Goal: Information Seeking & Learning: Learn about a topic

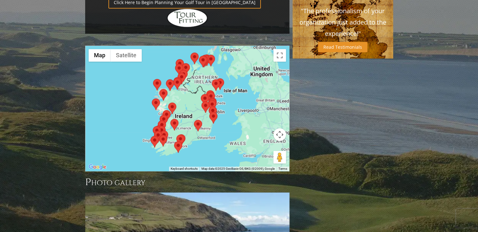
scroll to position [532, 0]
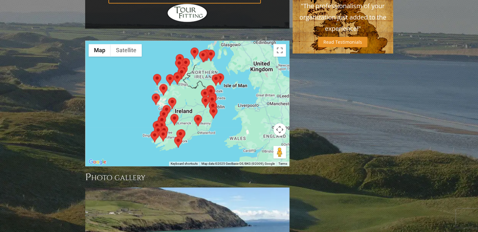
click at [125, 59] on div at bounding box center [187, 103] width 204 height 125
click at [279, 123] on button "Map camera controls" at bounding box center [279, 129] width 13 height 13
click at [261, 107] on button "Zoom in" at bounding box center [264, 113] width 13 height 13
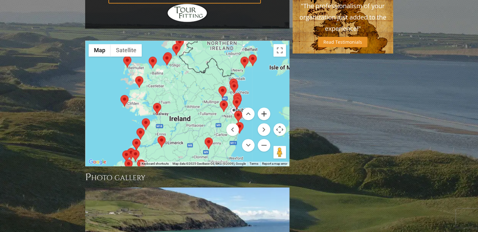
click at [261, 107] on button "Zoom in" at bounding box center [264, 113] width 13 height 13
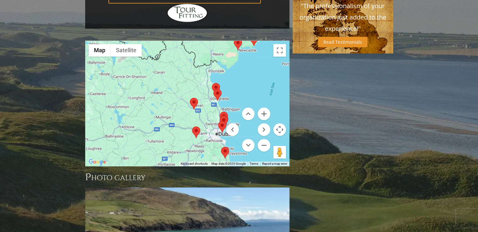
drag, startPoint x: 208, startPoint y: 76, endPoint x: 137, endPoint y: 95, distance: 72.8
click at [137, 95] on div at bounding box center [187, 103] width 204 height 125
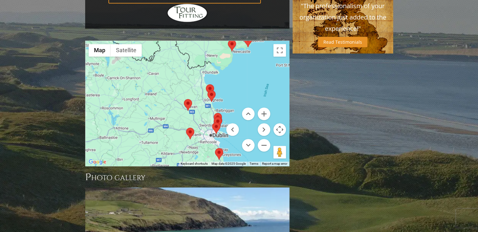
click at [184, 99] on area at bounding box center [184, 99] width 0 height 0
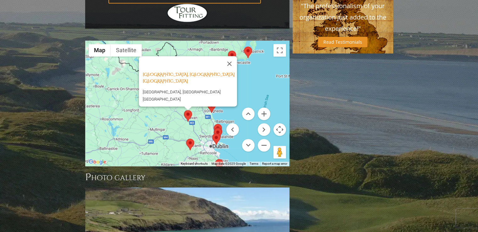
click at [186, 139] on area at bounding box center [186, 139] width 0 height 0
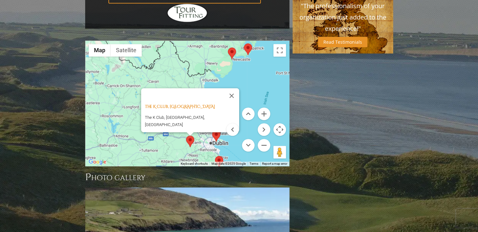
click at [215, 156] on area at bounding box center [215, 156] width 0 height 0
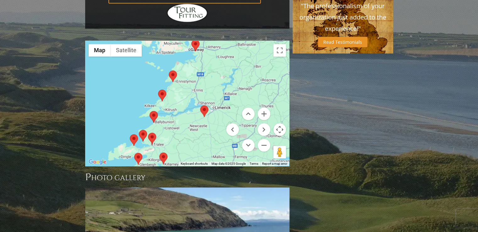
drag, startPoint x: 146, startPoint y: 98, endPoint x: 287, endPoint y: 14, distance: 164.0
click at [287, 41] on div "Druids Glen Golf Resort, Wicklow Ireland Newtownmountkennedy, Co. Wicklow, Irel…" at bounding box center [187, 103] width 204 height 125
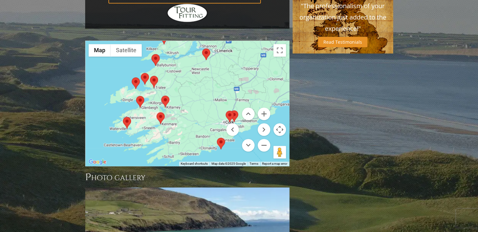
drag, startPoint x: 199, startPoint y: 96, endPoint x: 201, endPoint y: 36, distance: 59.7
click at [201, 41] on div "Druids Glen Golf Resort, Wicklow Ireland Newtownmountkennedy, Co. Wicklow, Irel…" at bounding box center [187, 103] width 204 height 125
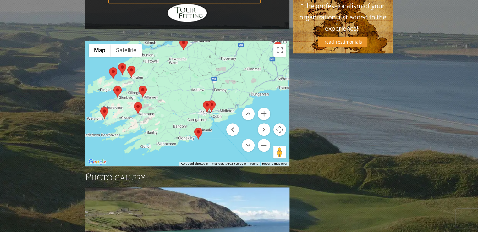
drag, startPoint x: 200, startPoint y: 77, endPoint x: 174, endPoint y: 66, distance: 28.0
click at [174, 66] on div "Druids Glen Golf Resort, Wicklow Ireland Newtownmountkennedy, Co. Wicklow, Irel…" at bounding box center [187, 103] width 204 height 125
click at [203, 101] on area at bounding box center [203, 101] width 0 height 0
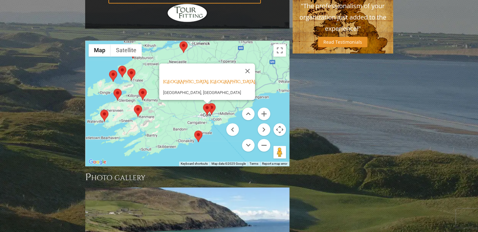
click at [207, 103] on area at bounding box center [207, 103] width 0 height 0
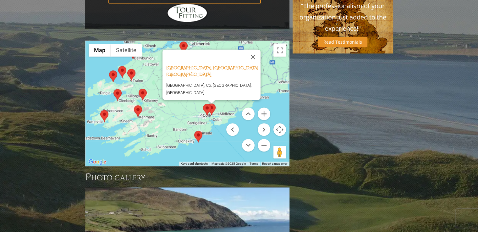
click at [194, 131] on area at bounding box center [194, 131] width 0 height 0
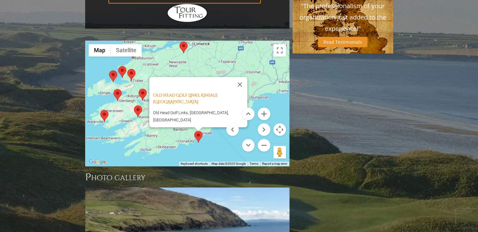
click at [134, 105] on area at bounding box center [134, 105] width 0 height 0
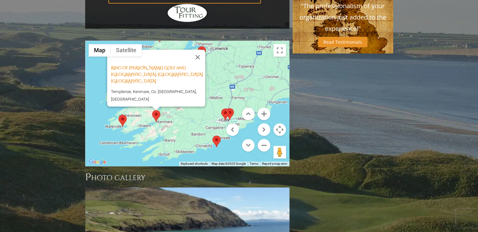
click at [118, 115] on area at bounding box center [118, 115] width 0 height 0
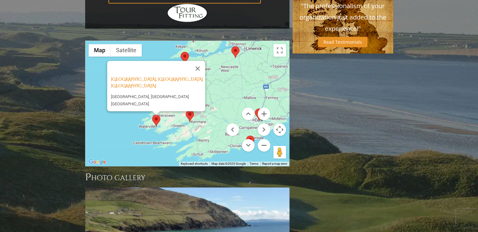
click at [213, 58] on div "Waterville Golf Links, Waterville Ireland Waterville Golf Links, Waterville Ire…" at bounding box center [187, 103] width 204 height 125
click at [201, 61] on button "Close" at bounding box center [197, 68] width 15 height 15
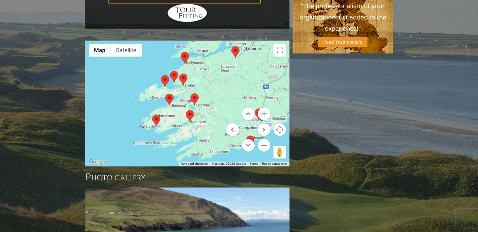
click at [165, 94] on area at bounding box center [165, 94] width 0 height 0
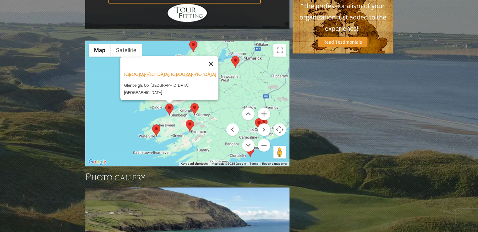
click at [209, 56] on button "Close" at bounding box center [210, 63] width 15 height 15
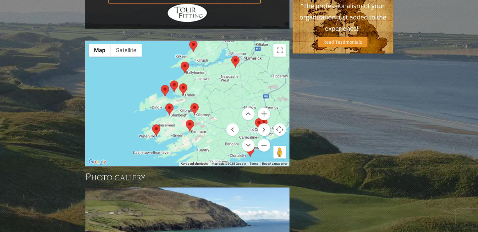
click at [190, 103] on area at bounding box center [190, 103] width 0 height 0
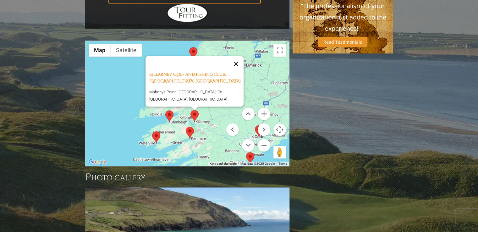
click at [239, 56] on button "Close" at bounding box center [235, 63] width 15 height 15
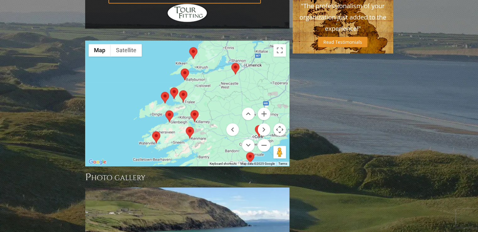
click at [179, 90] on area at bounding box center [179, 90] width 0 height 0
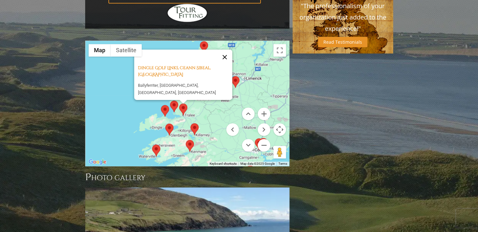
click at [227, 50] on button "Close" at bounding box center [224, 57] width 15 height 15
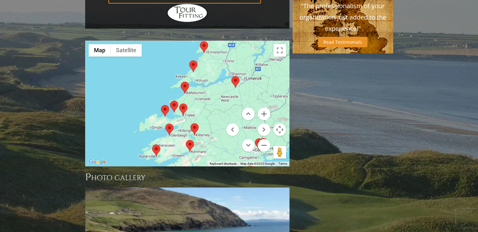
click at [170, 101] on area at bounding box center [170, 101] width 0 height 0
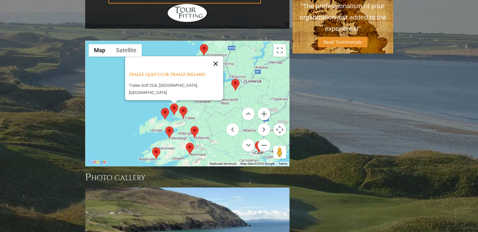
click at [208, 56] on button "Close" at bounding box center [215, 63] width 15 height 15
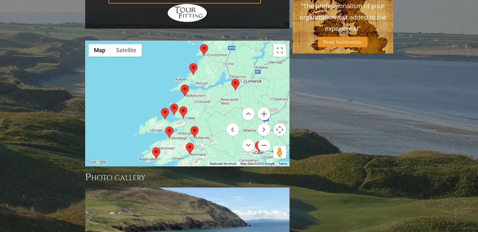
click at [161, 108] on area at bounding box center [161, 108] width 0 height 0
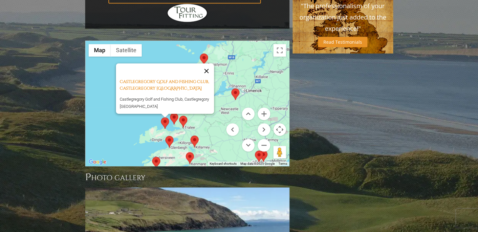
click at [206, 63] on button "Close" at bounding box center [206, 70] width 15 height 15
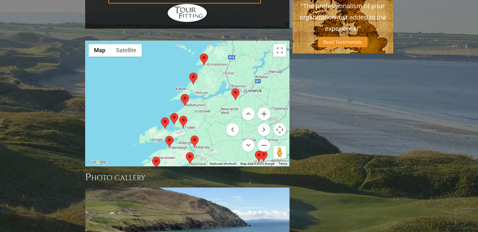
click at [181, 94] on area at bounding box center [181, 94] width 0 height 0
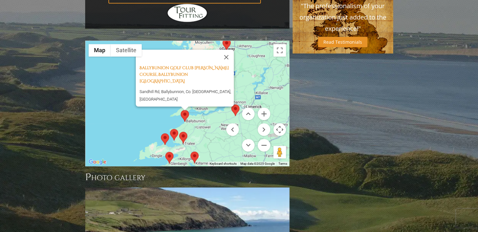
click at [179, 132] on area at bounding box center [179, 132] width 0 height 0
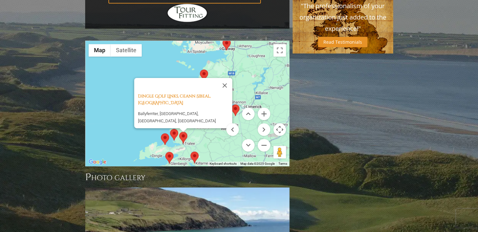
click at [170, 129] on area at bounding box center [170, 129] width 0 height 0
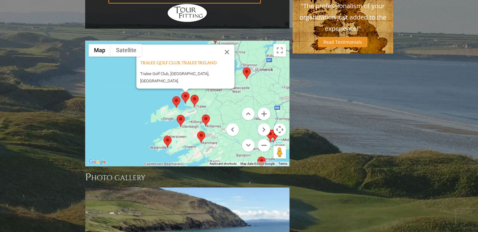
drag, startPoint x: 197, startPoint y: 96, endPoint x: 209, endPoint y: 57, distance: 41.0
click at [209, 57] on div "Tralee Golf Club, Tralee Ireland Tralee Golf Club, Kerry, Ireland" at bounding box center [187, 103] width 204 height 125
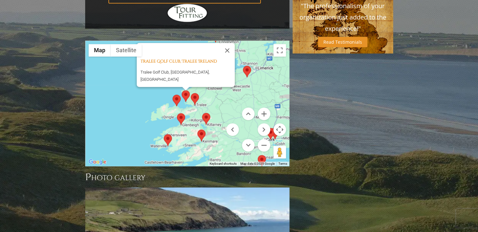
click at [164, 134] on area at bounding box center [164, 134] width 0 height 0
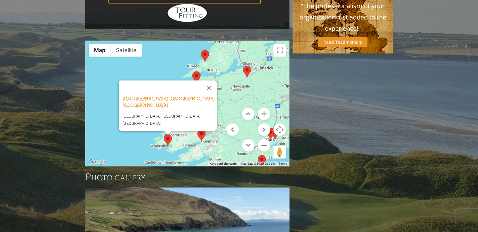
click at [239, 65] on div "Waterville Golf Links, Waterville Ireland Waterville Golf Links, Waterville Ire…" at bounding box center [187, 103] width 204 height 125
click at [213, 80] on button "Close" at bounding box center [209, 87] width 15 height 15
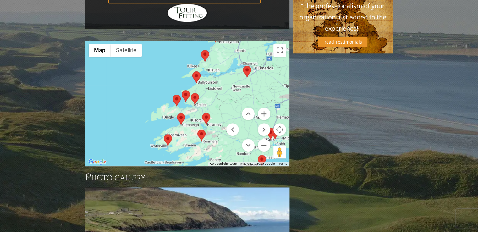
click at [202, 113] on area at bounding box center [202, 113] width 0 height 0
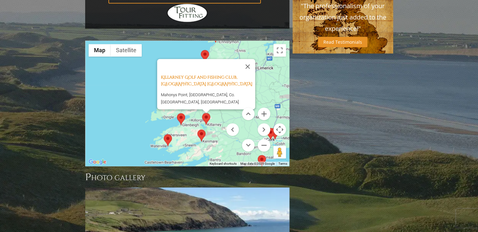
click at [197, 129] on area at bounding box center [197, 129] width 0 height 0
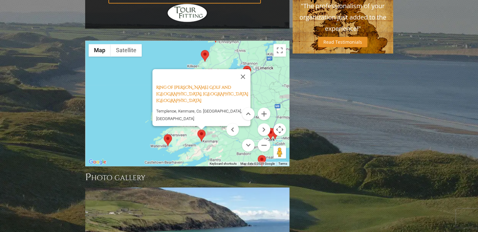
click at [220, 103] on div "Ring of Kerry Golf and Country Club, Kenmare Ireland Templenoe, Kenmare, Co. Ke…" at bounding box center [187, 103] width 204 height 125
click at [267, 46] on div "Ring of Kerry Golf and Country Club, Kenmare Ireland Templenoe, Kenmare, Co. Ke…" at bounding box center [187, 103] width 204 height 125
click at [245, 69] on button "Close" at bounding box center [242, 76] width 15 height 15
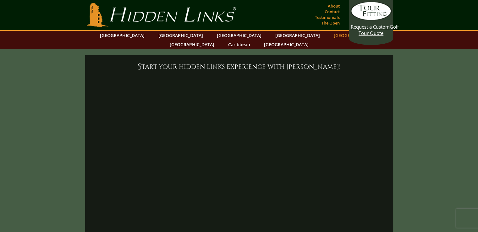
click at [331, 35] on link "[GEOGRAPHIC_DATA]" at bounding box center [356, 35] width 51 height 9
click at [214, 34] on link "[GEOGRAPHIC_DATA]" at bounding box center [239, 35] width 51 height 9
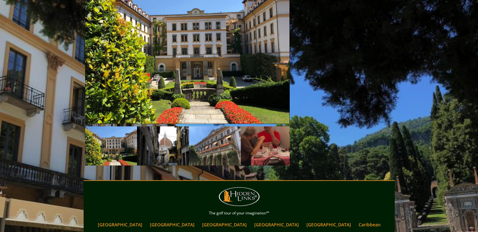
scroll to position [770, 0]
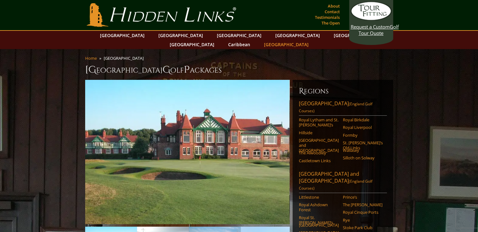
click at [312, 40] on link "[GEOGRAPHIC_DATA]" at bounding box center [286, 44] width 51 height 9
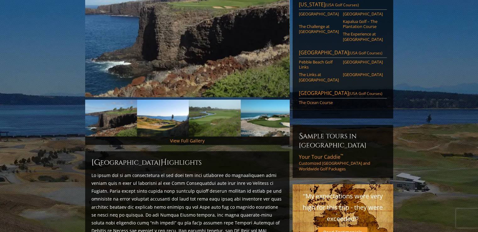
scroll to position [130, 0]
